Goal: Check status: Check status

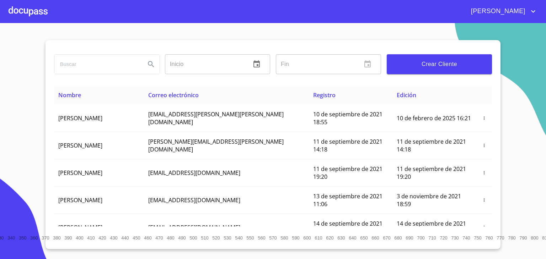
click at [67, 65] on input "search" at bounding box center [96, 64] width 85 height 19
type input "[PERSON_NAME]"
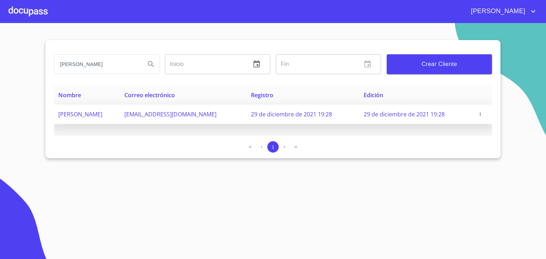
click at [100, 112] on span "[PERSON_NAME]" at bounding box center [80, 114] width 44 height 8
click at [102, 114] on span "[PERSON_NAME]" at bounding box center [80, 114] width 44 height 8
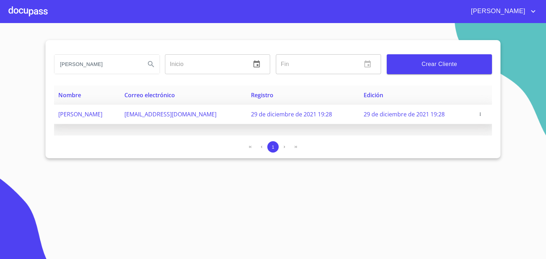
click at [102, 114] on span "[PERSON_NAME]" at bounding box center [80, 114] width 44 height 8
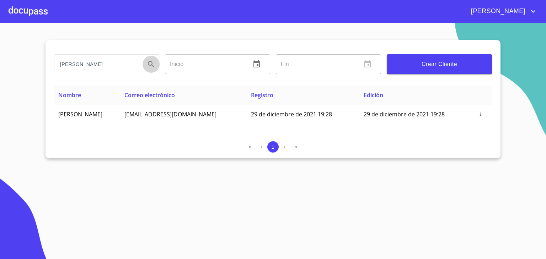
click at [151, 63] on icon "Search" at bounding box center [151, 64] width 9 height 9
click at [43, 12] on div at bounding box center [28, 11] width 39 height 23
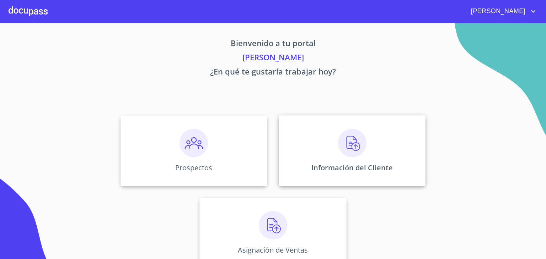
click at [341, 151] on img at bounding box center [352, 143] width 28 height 28
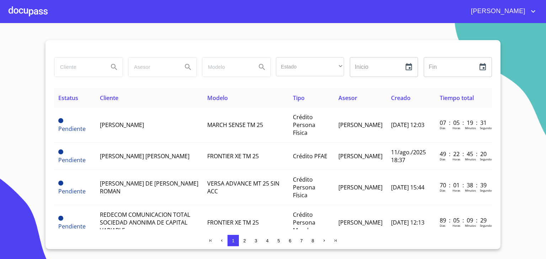
click at [75, 67] on input "search" at bounding box center [78, 67] width 48 height 19
type input "[PERSON_NAME]"
click at [109, 66] on button "Search" at bounding box center [114, 67] width 17 height 17
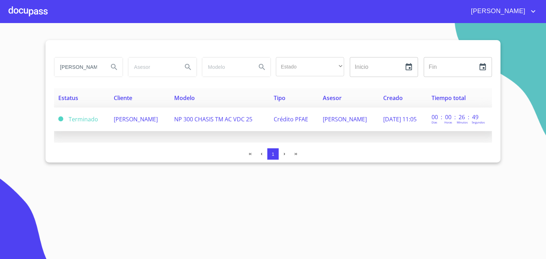
click at [121, 123] on span "[PERSON_NAME]" at bounding box center [136, 119] width 44 height 8
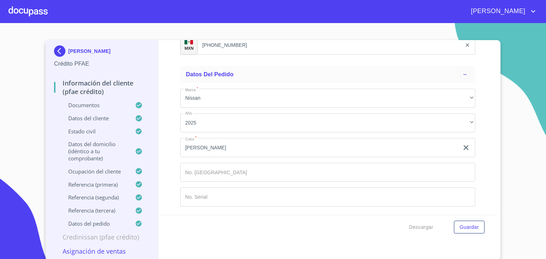
scroll to position [3998, 0]
